Goal: Transaction & Acquisition: Book appointment/travel/reservation

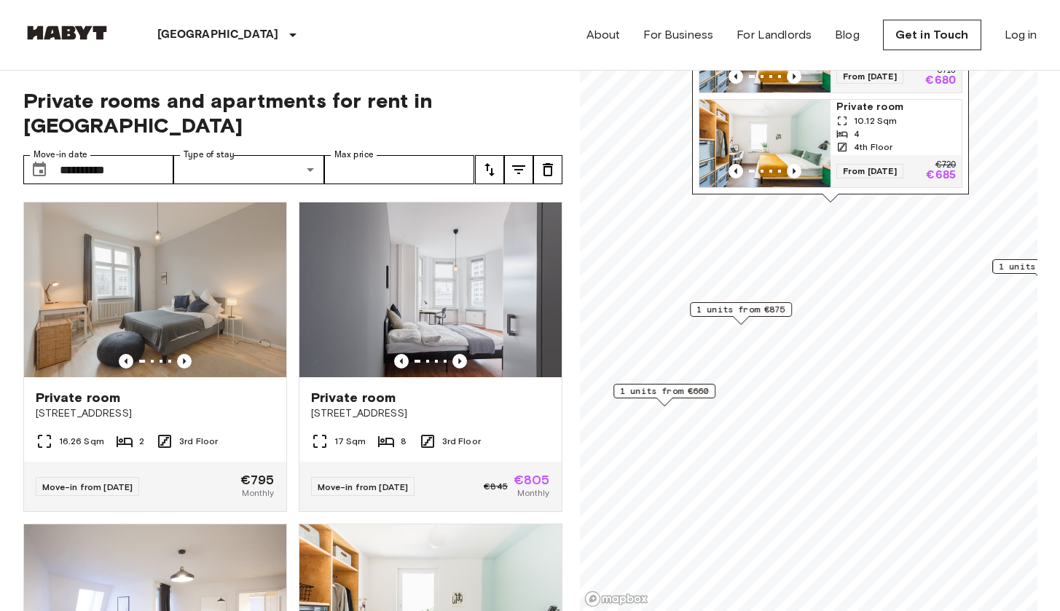
click at [701, 390] on span "1 units from €660" at bounding box center [664, 391] width 89 height 13
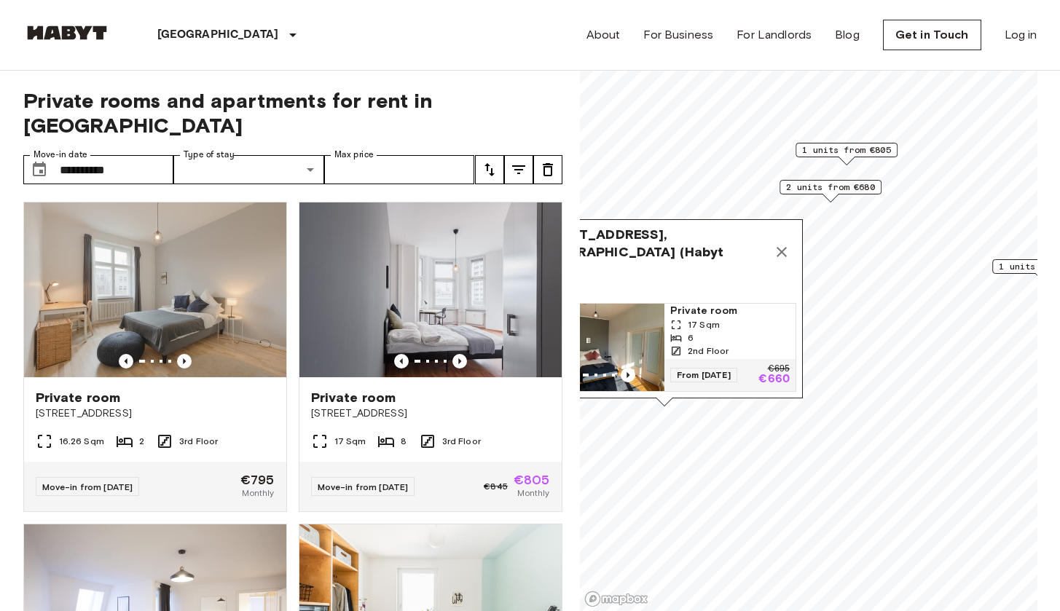
click at [722, 406] on div "Cunostraße 70, 14199 Berlin, GER (Habyt Brand) 1 units Private room 17 Sqm 6 2n…" at bounding box center [664, 312] width 277 height 187
click at [787, 250] on icon "Map marker" at bounding box center [781, 251] width 17 height 17
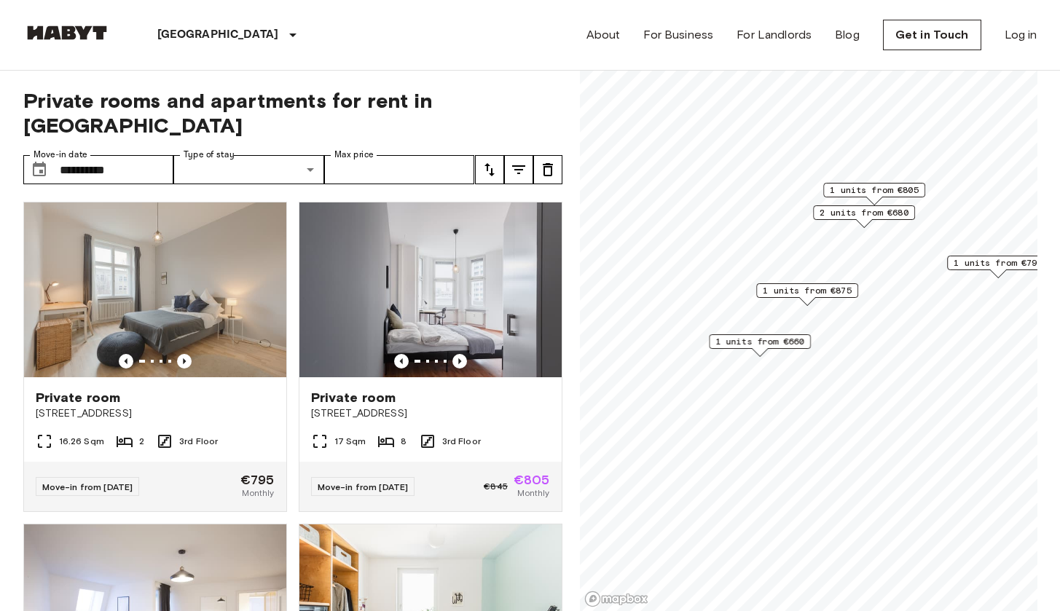
click at [767, 344] on span "1 units from €660" at bounding box center [759, 341] width 89 height 13
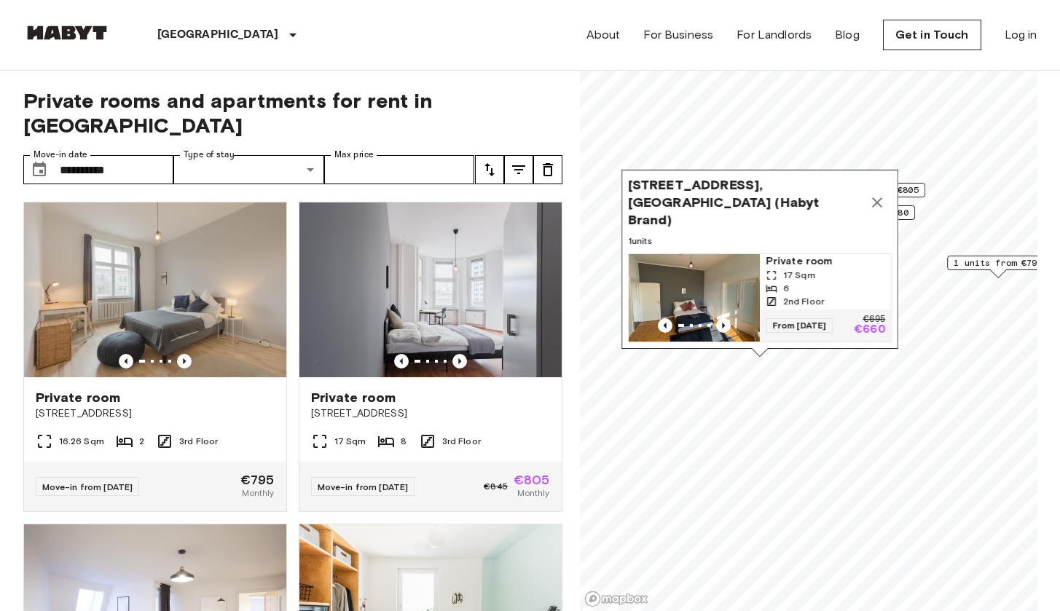
click at [774, 318] on span "From 05 Oct 25" at bounding box center [798, 325] width 67 height 15
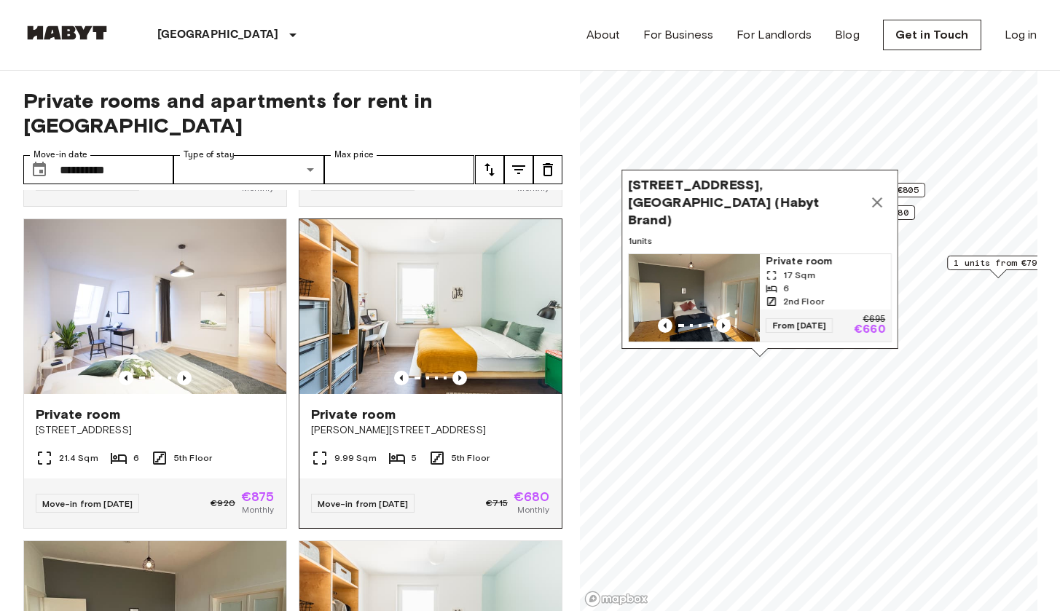
scroll to position [551, 0]
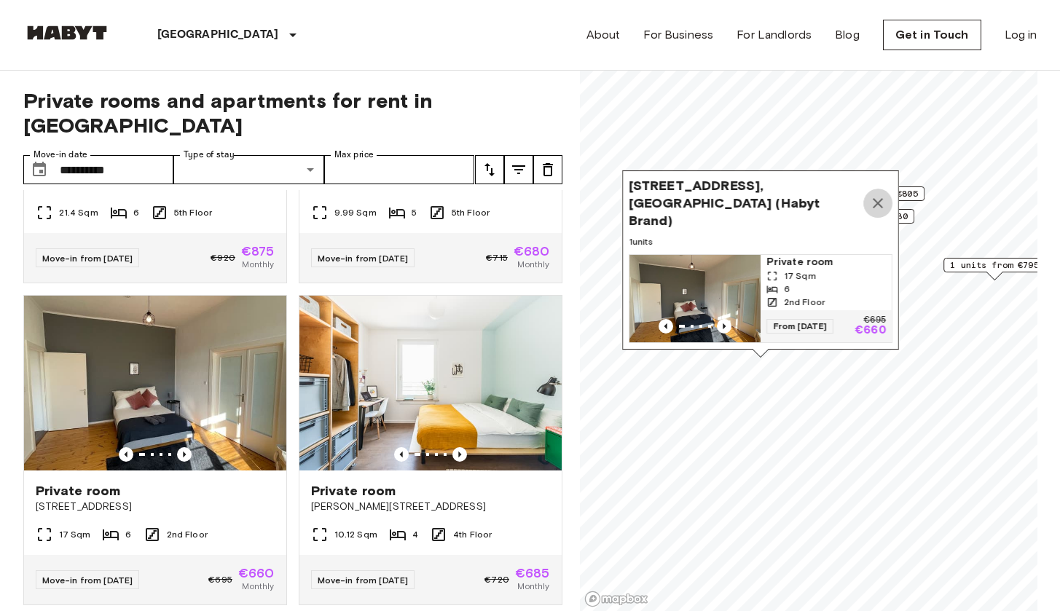
click at [883, 194] on icon "Map marker" at bounding box center [877, 202] width 17 height 17
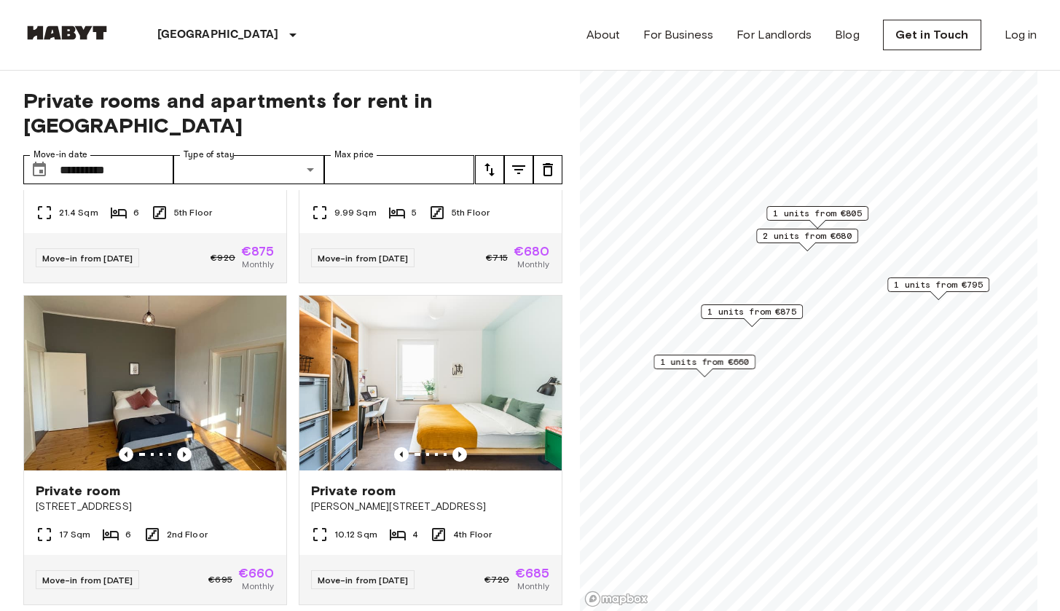
click at [907, 287] on span "1 units from €795" at bounding box center [938, 284] width 89 height 13
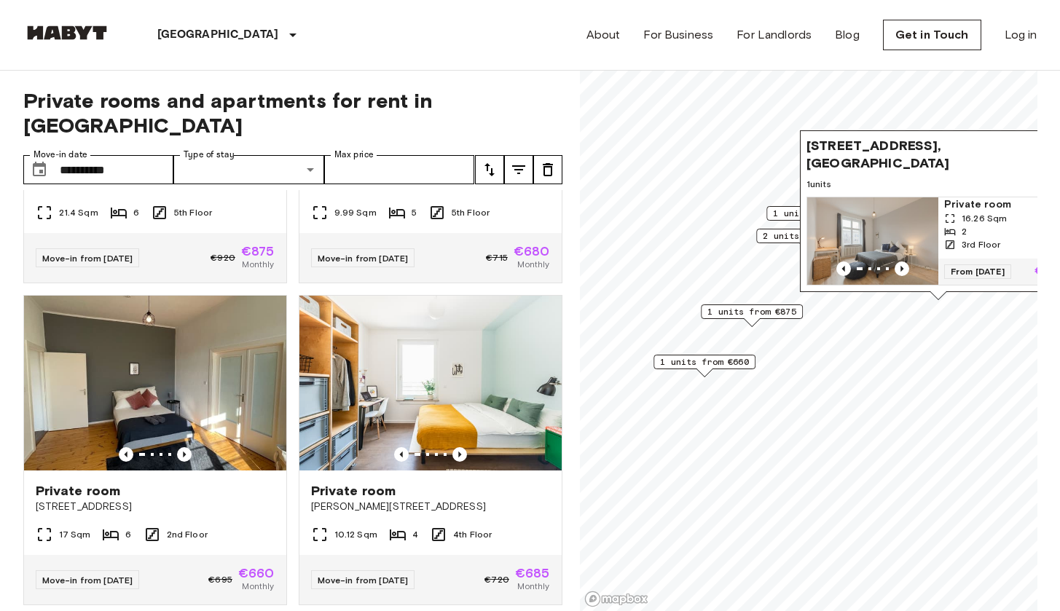
click at [765, 310] on span "1 units from €875" at bounding box center [751, 311] width 89 height 13
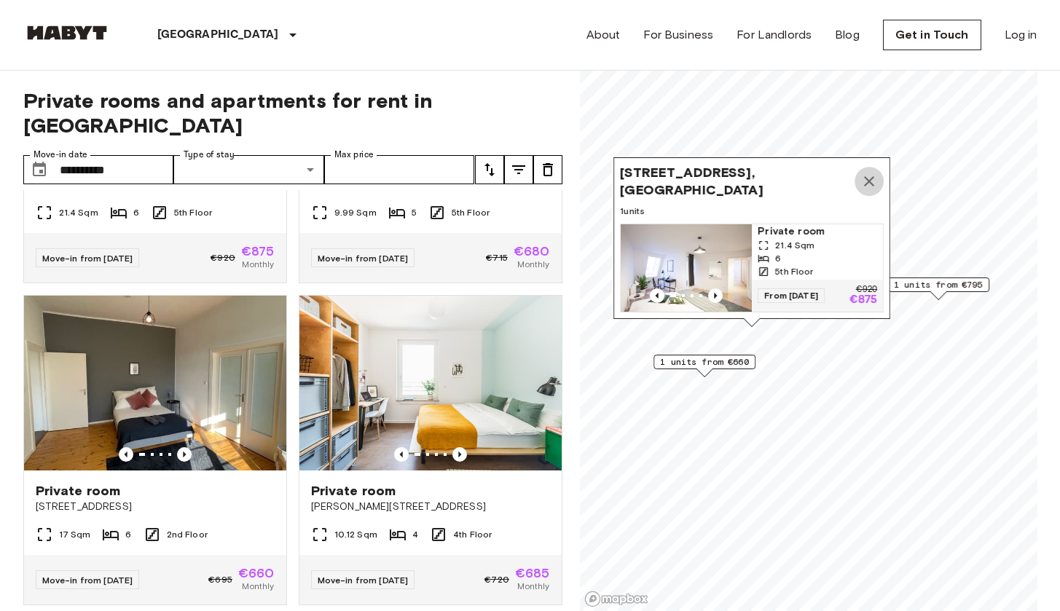
click at [871, 173] on icon "Map marker" at bounding box center [868, 181] width 17 height 17
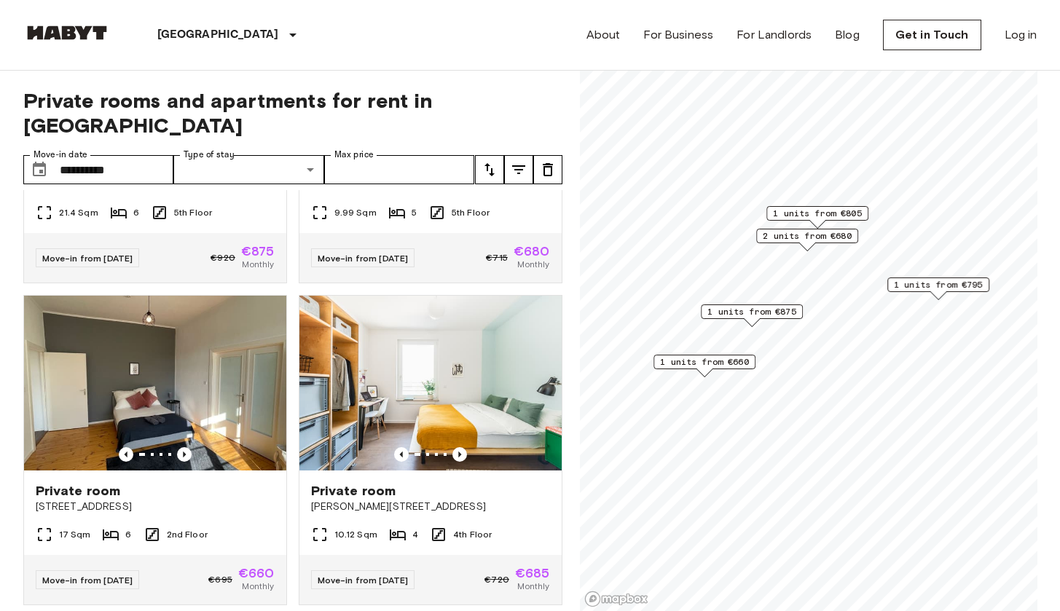
click at [793, 213] on span "1 units from €805" at bounding box center [817, 213] width 89 height 13
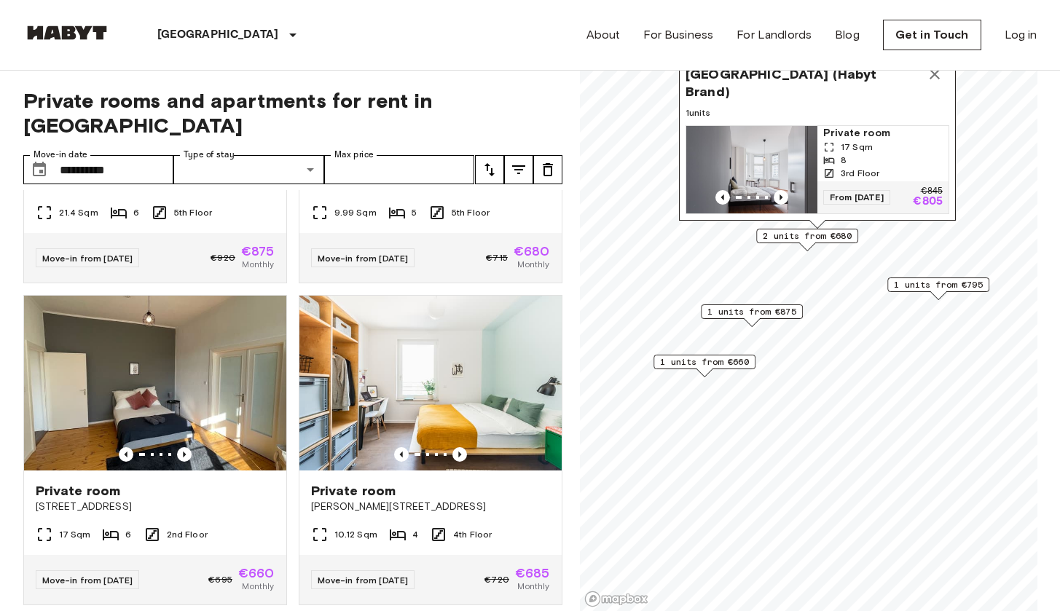
click at [776, 243] on div "2 units from €680" at bounding box center [807, 236] width 102 height 15
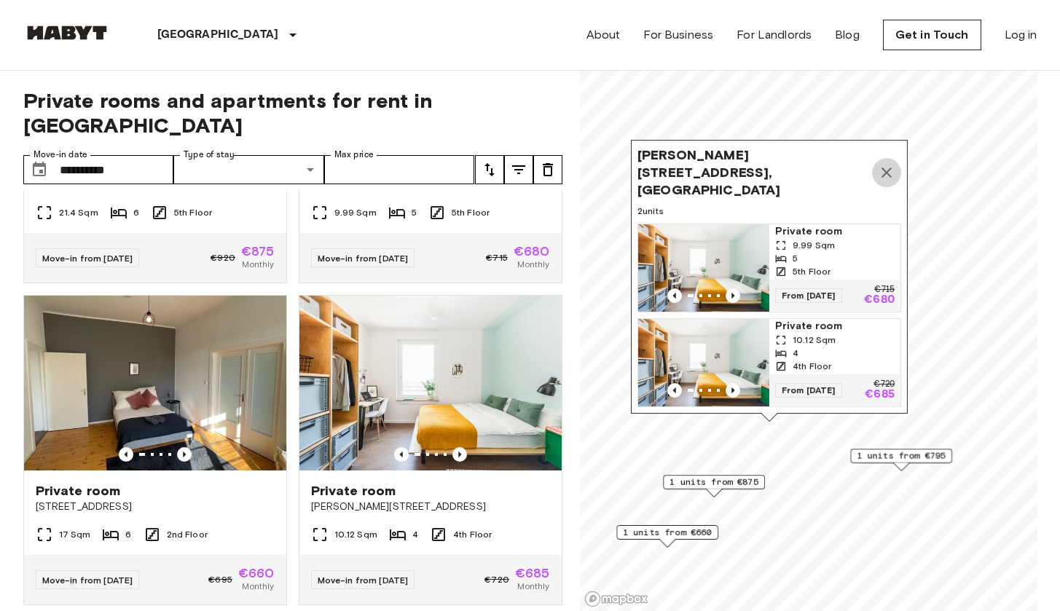
click at [886, 164] on icon "Map marker" at bounding box center [886, 172] width 17 height 17
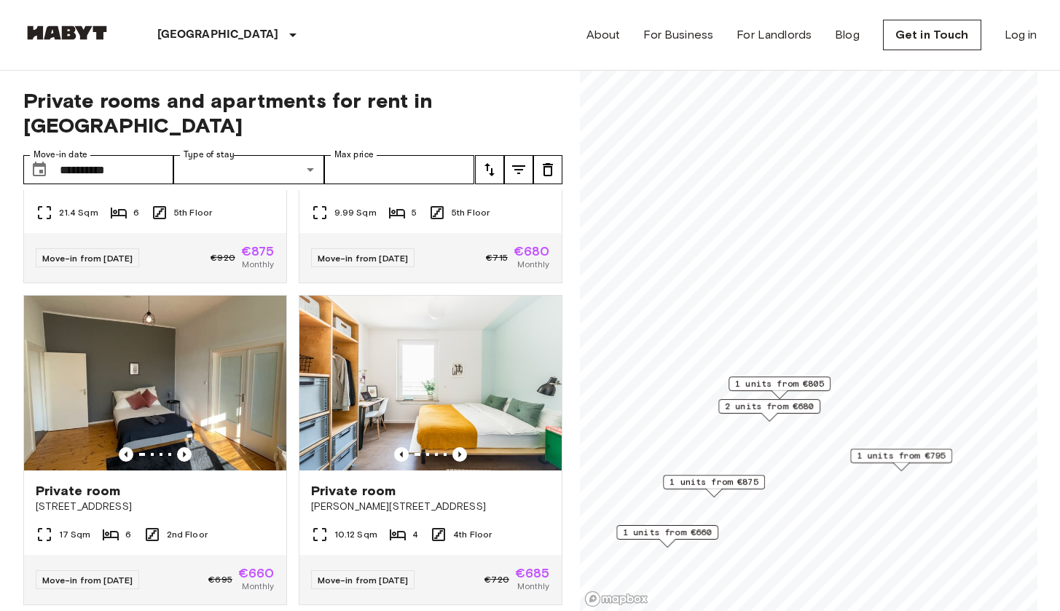
click at [813, 384] on span "1 units from €805" at bounding box center [779, 383] width 89 height 13
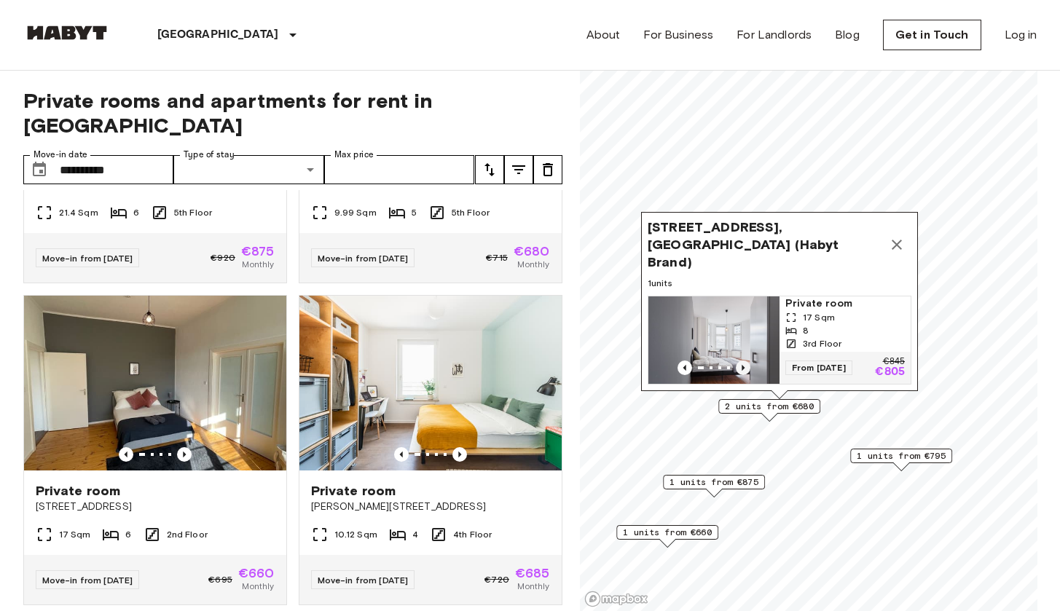
click at [740, 360] on icon "Previous image" at bounding box center [743, 367] width 15 height 15
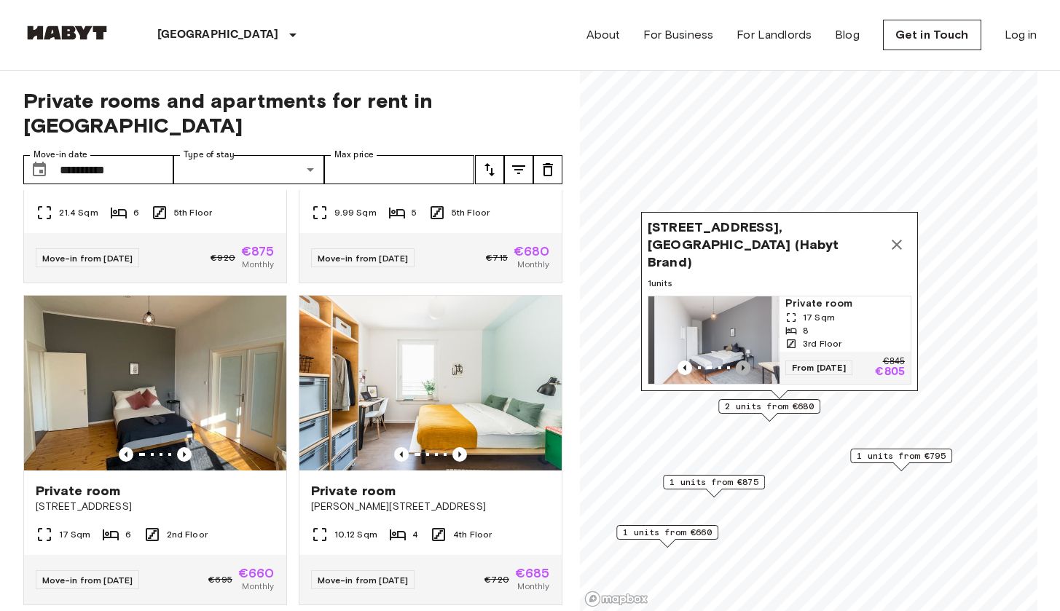
click at [741, 365] on icon "Previous image" at bounding box center [742, 368] width 3 height 6
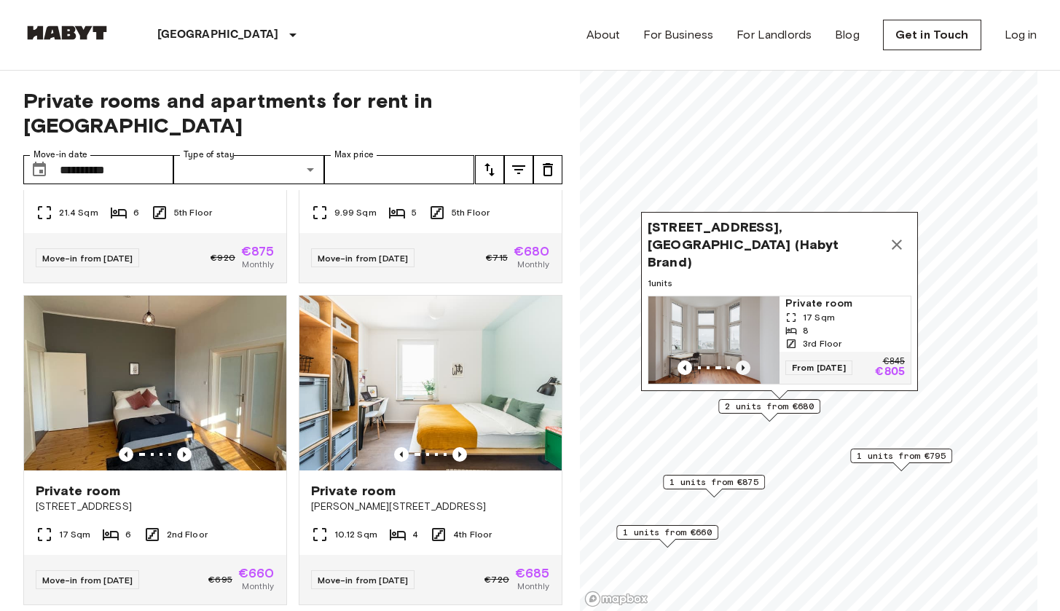
click at [741, 360] on icon "Previous image" at bounding box center [743, 367] width 15 height 15
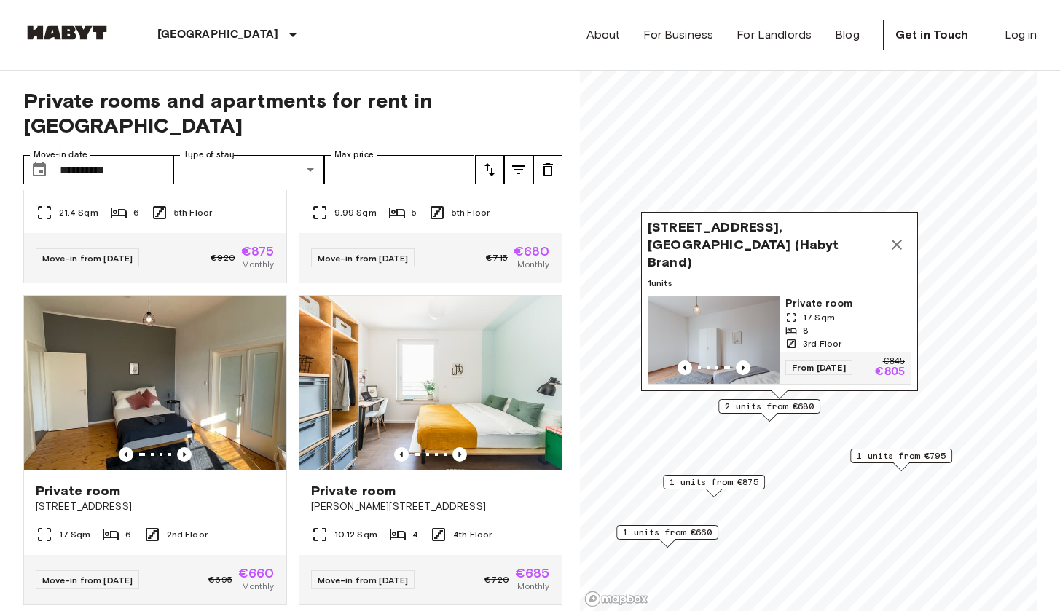
click at [890, 236] on icon "Map marker" at bounding box center [896, 244] width 17 height 17
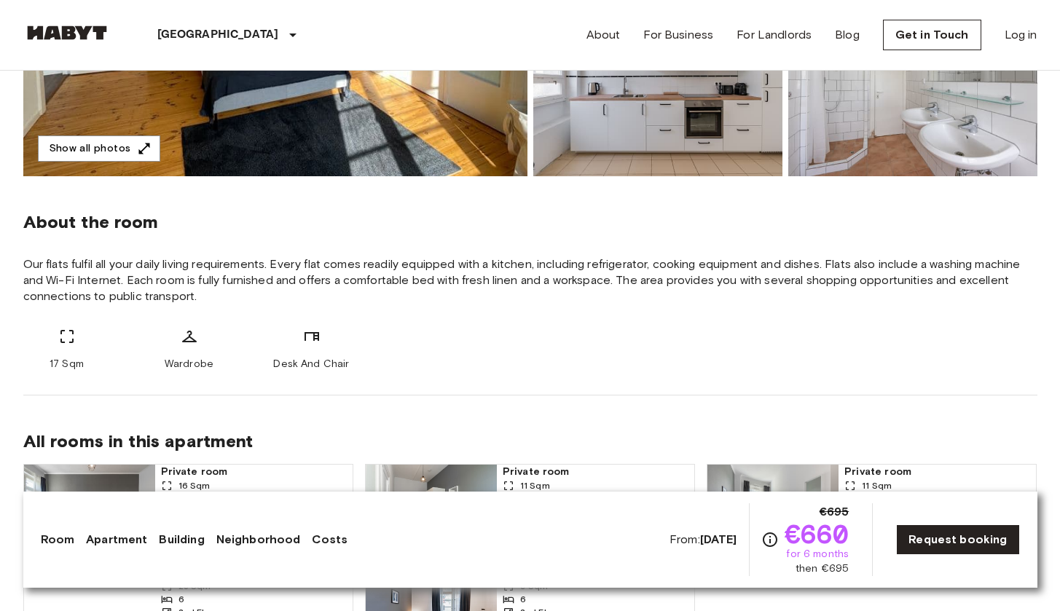
scroll to position [256, 0]
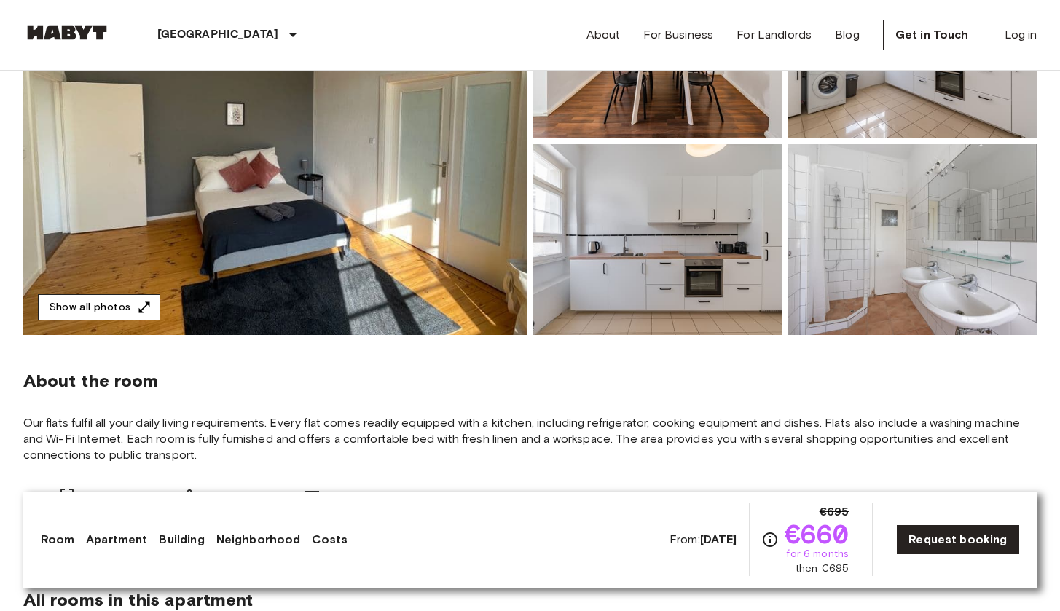
click at [127, 306] on button "Show all photos" at bounding box center [99, 307] width 122 height 27
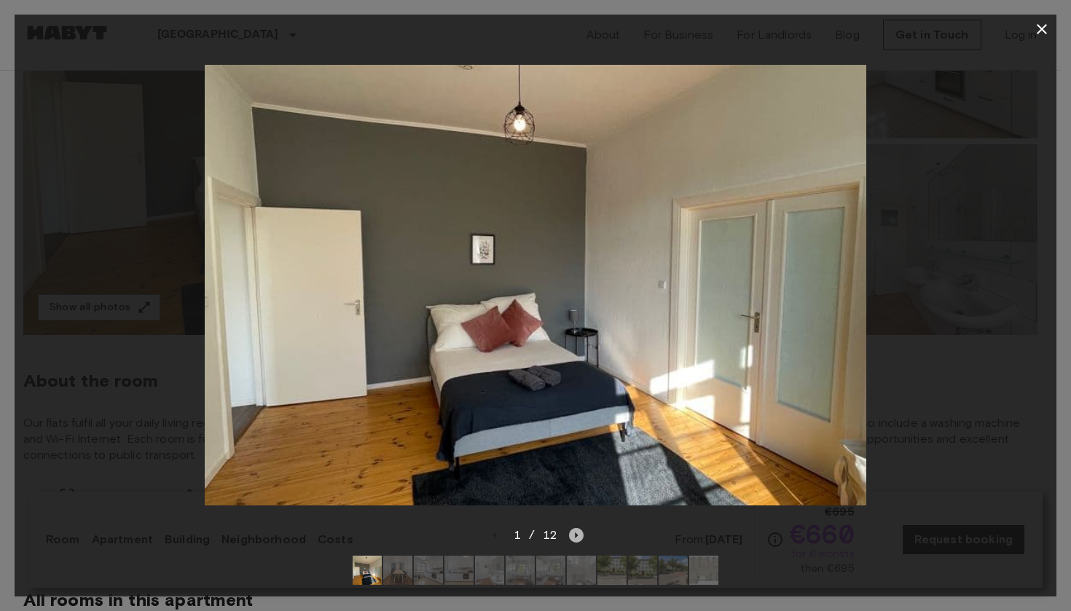
click at [577, 528] on icon "Next image" at bounding box center [576, 535] width 15 height 15
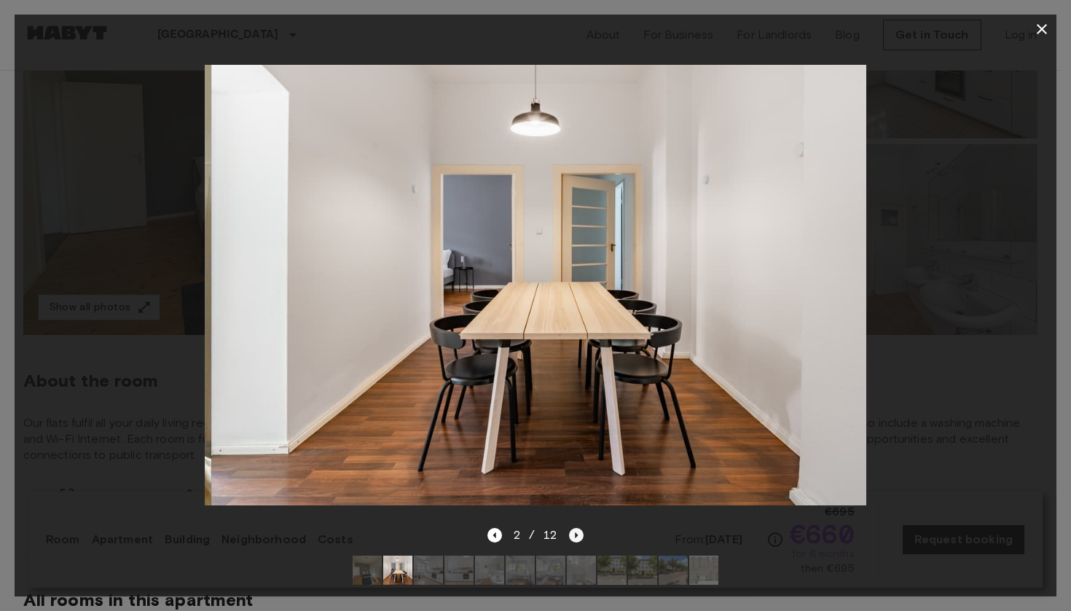
click at [578, 528] on icon "Next image" at bounding box center [576, 535] width 15 height 15
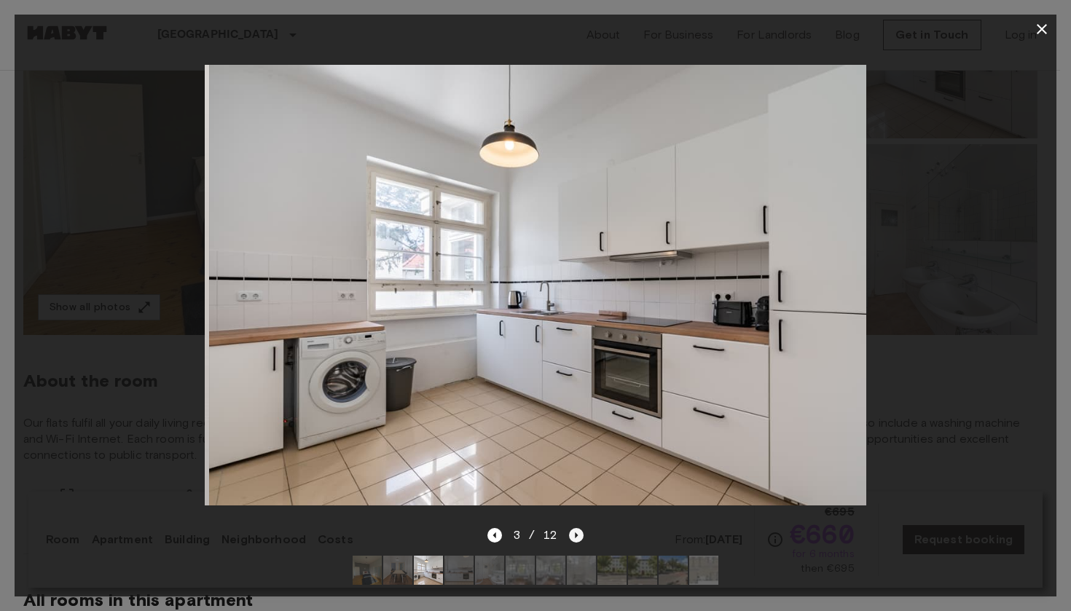
click at [578, 528] on icon "Next image" at bounding box center [576, 535] width 15 height 15
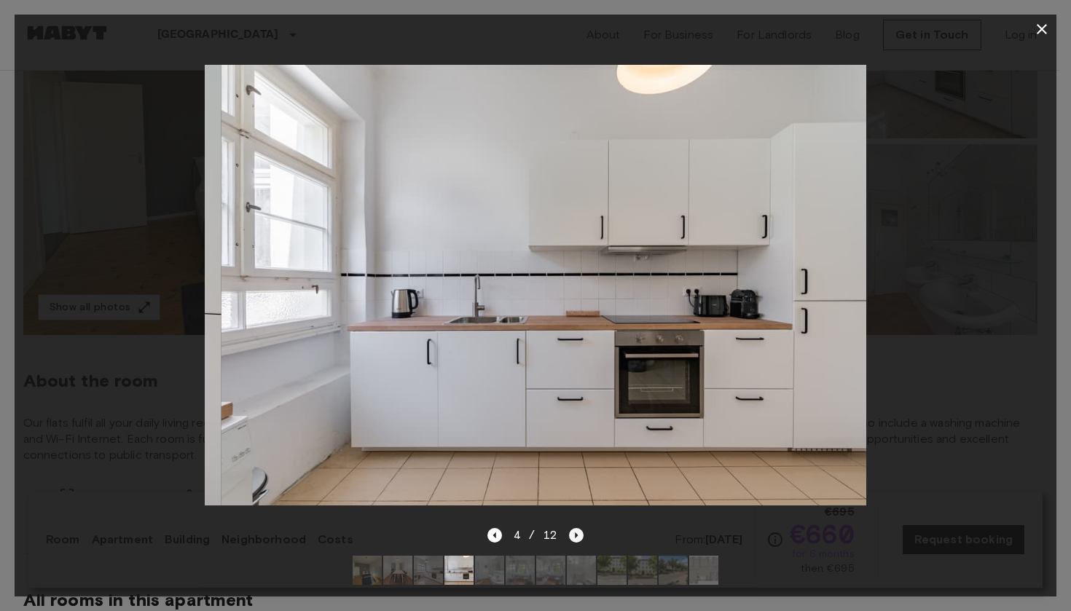
click at [578, 528] on icon "Next image" at bounding box center [576, 535] width 15 height 15
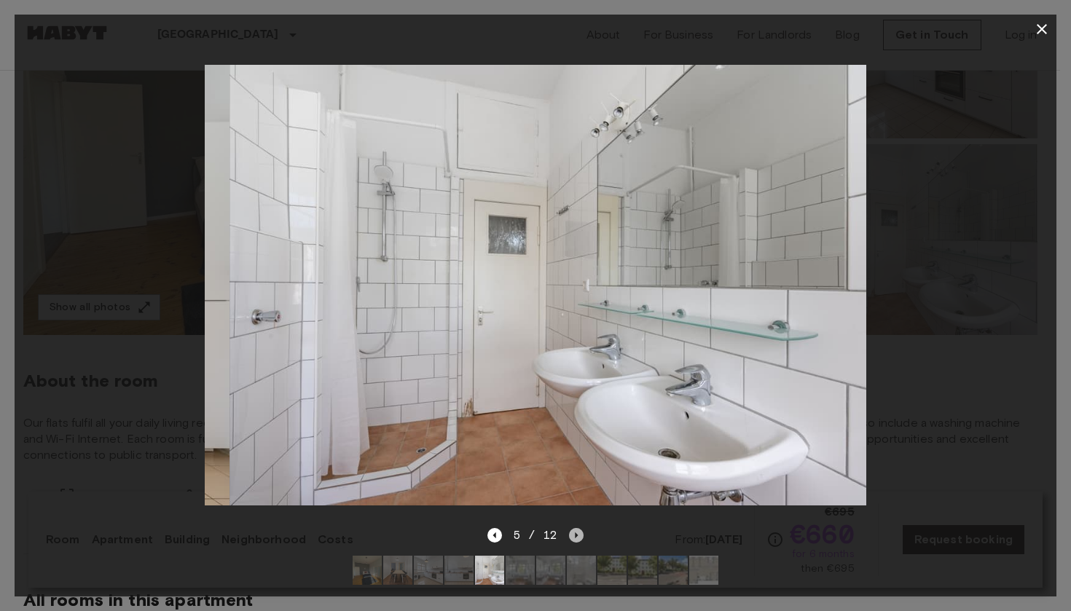
click at [578, 528] on icon "Next image" at bounding box center [576, 535] width 15 height 15
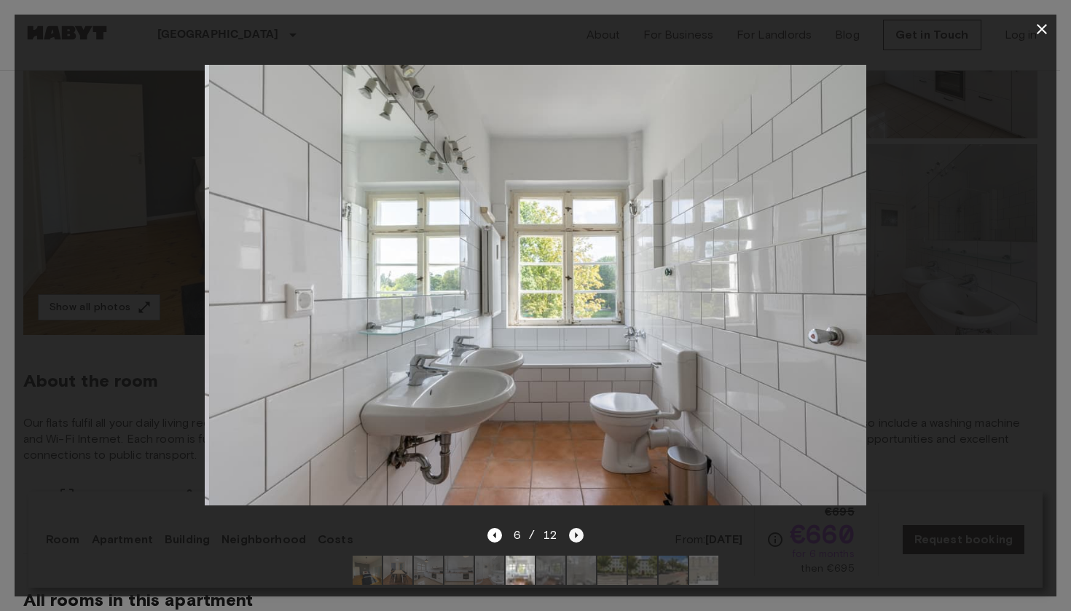
click at [578, 528] on icon "Next image" at bounding box center [576, 535] width 15 height 15
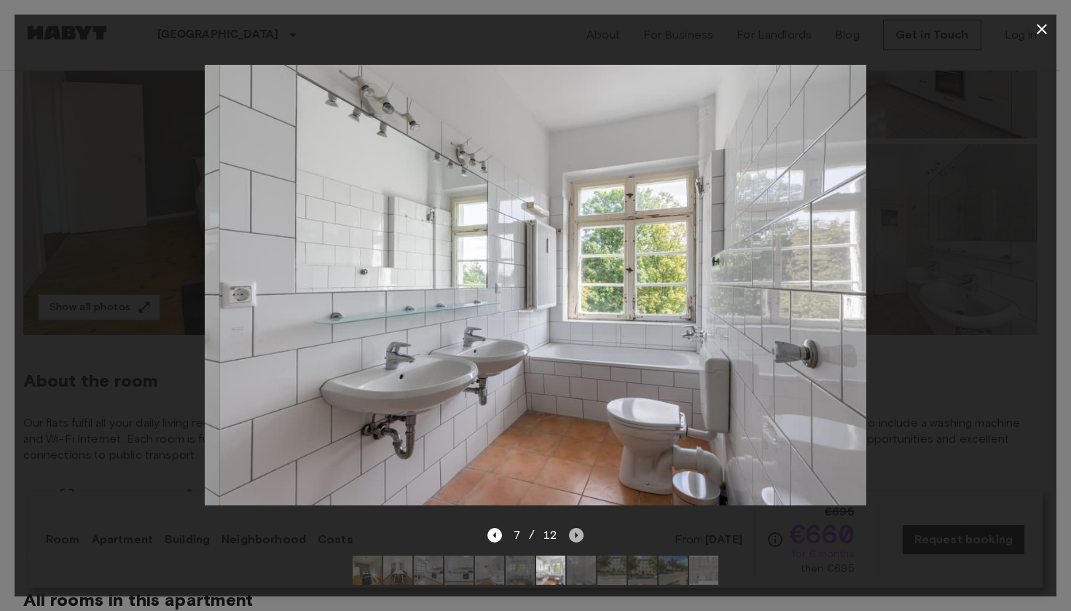
click at [578, 528] on icon "Next image" at bounding box center [576, 535] width 15 height 15
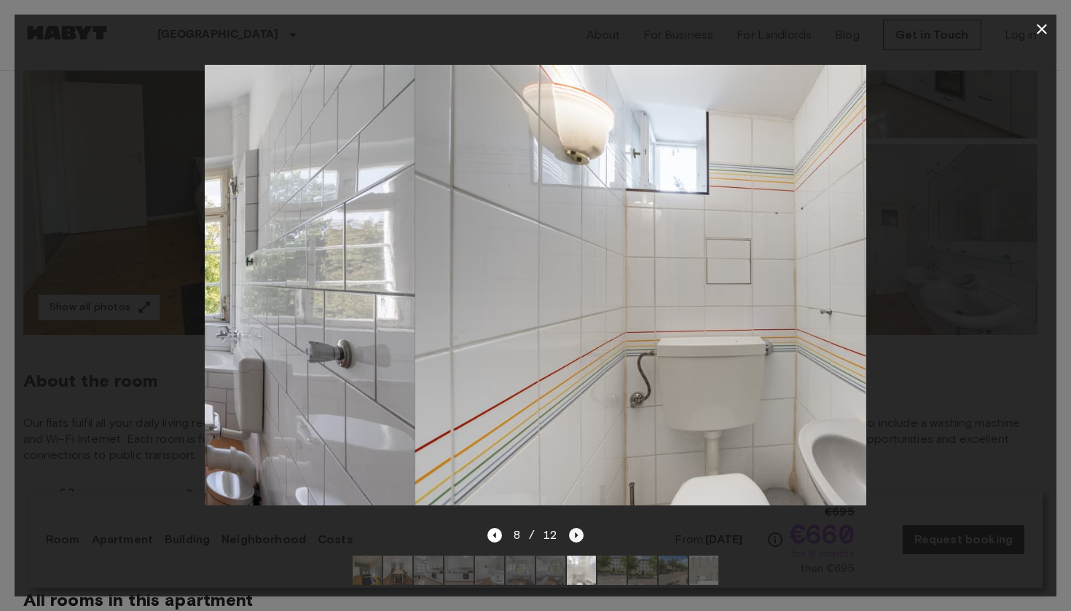
click at [578, 528] on icon "Next image" at bounding box center [576, 535] width 15 height 15
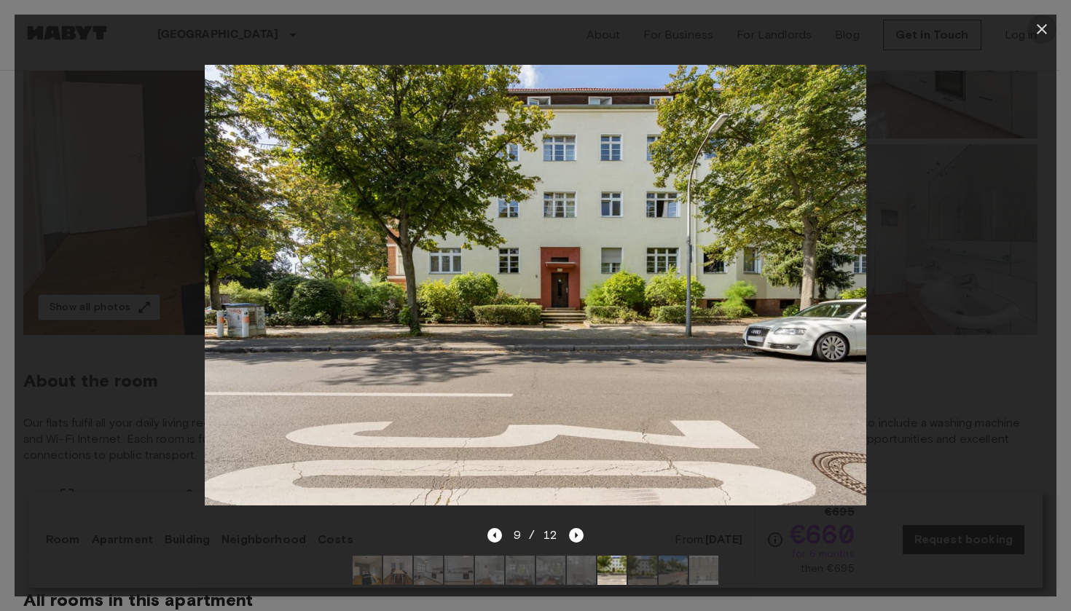
click at [1036, 39] on button "button" at bounding box center [1041, 29] width 29 height 29
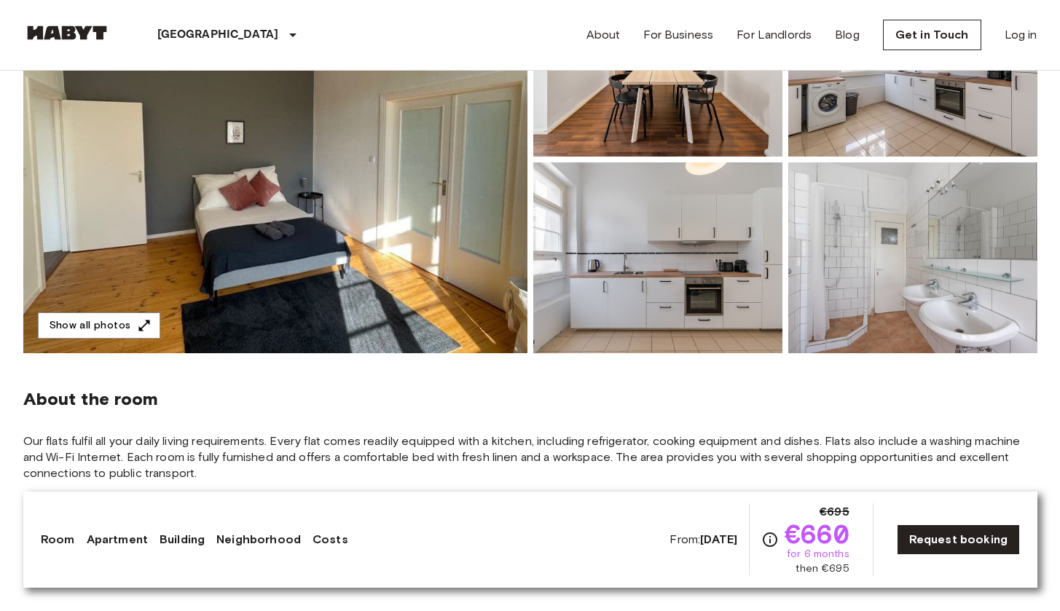
scroll to position [5, 0]
